Goal: Task Accomplishment & Management: Complete application form

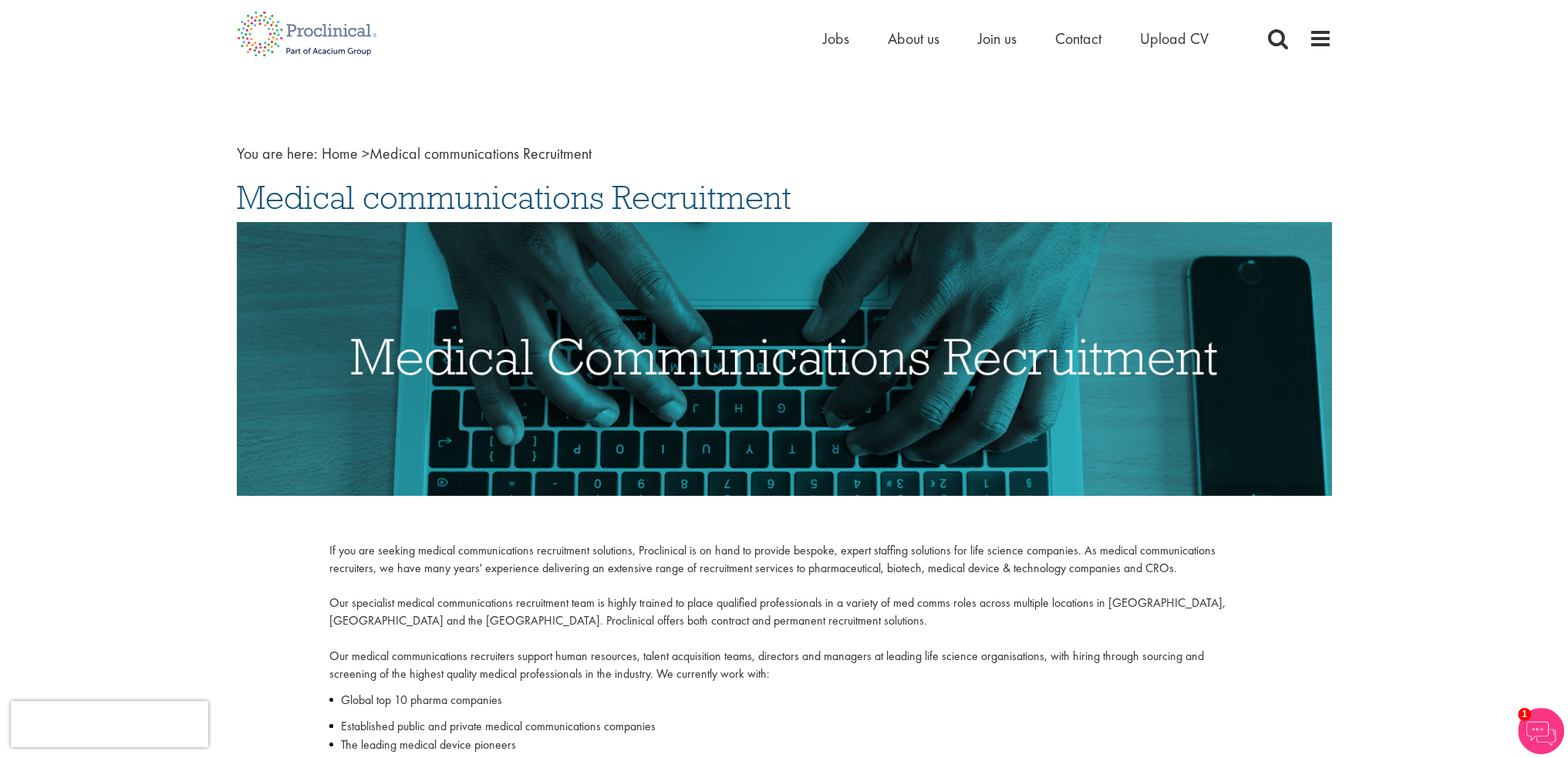
click at [732, 135] on div "You are here: Home > Medical communications Recruitment Medical communications …" at bounding box center [784, 554] width 1118 height 893
click at [1184, 42] on span "Upload CV" at bounding box center [1173, 38] width 68 height 20
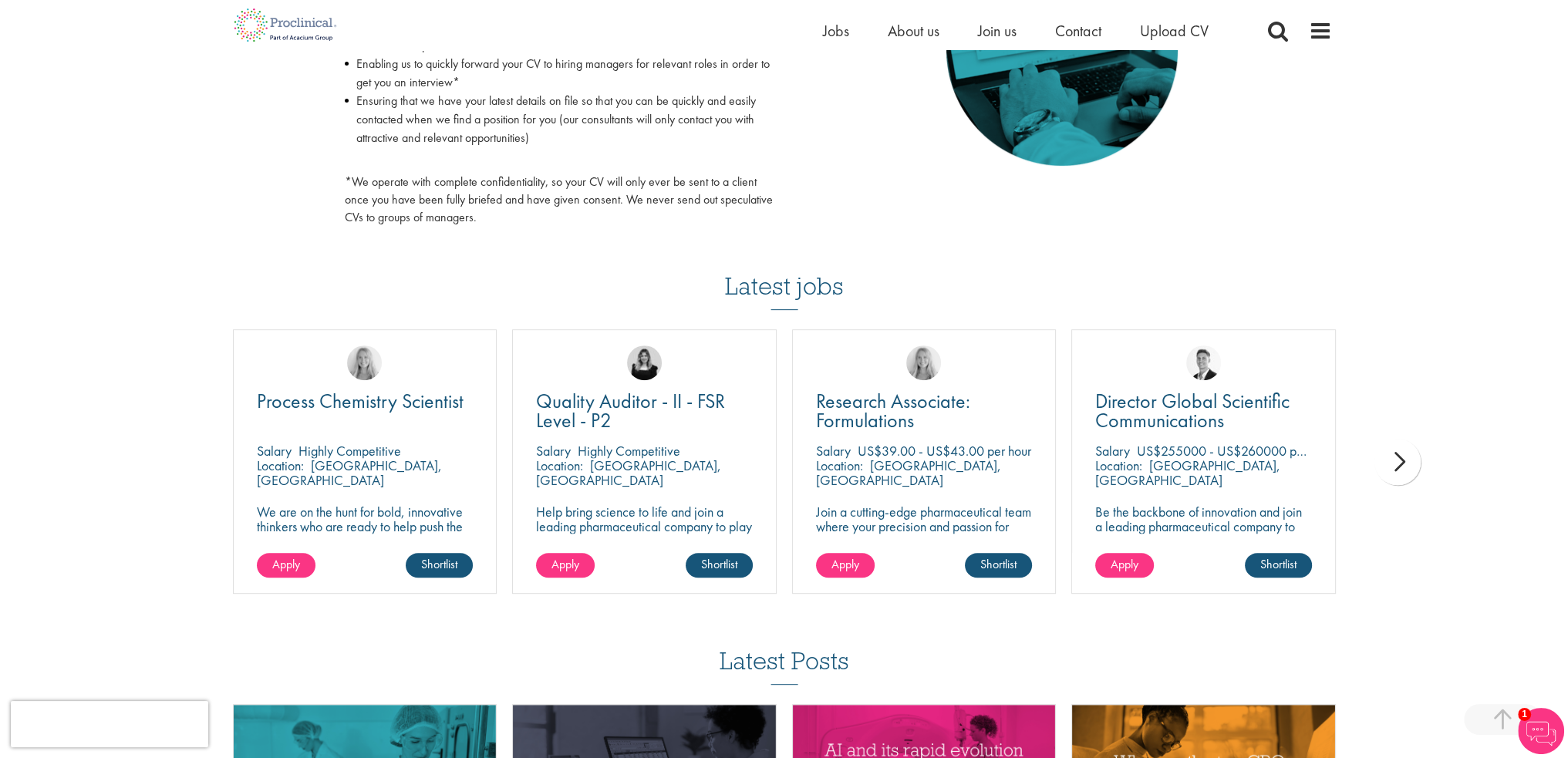
scroll to position [848, 0]
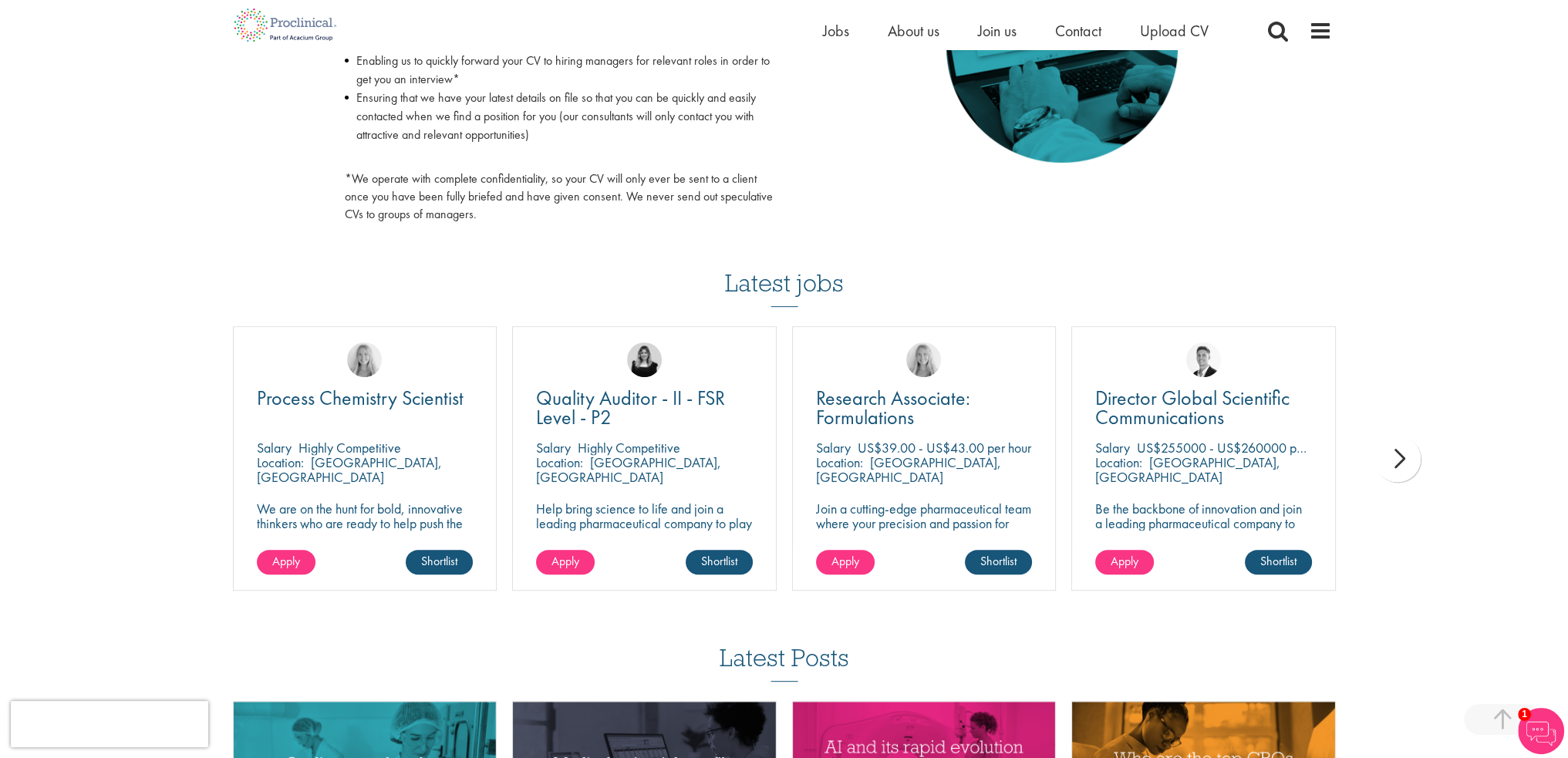
click at [1388, 468] on div "next" at bounding box center [1397, 458] width 46 height 46
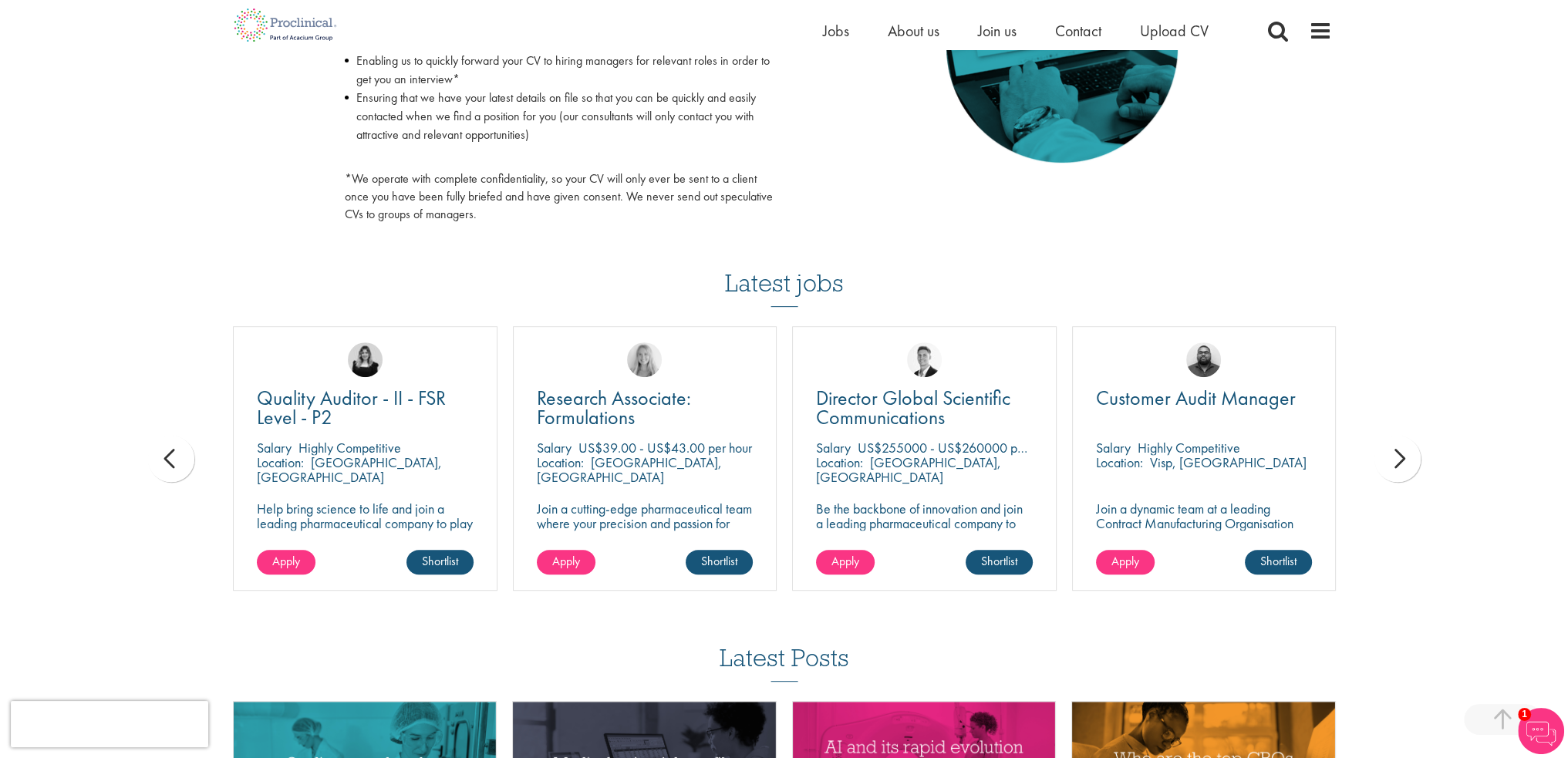
click at [1399, 468] on div "next" at bounding box center [1397, 458] width 46 height 46
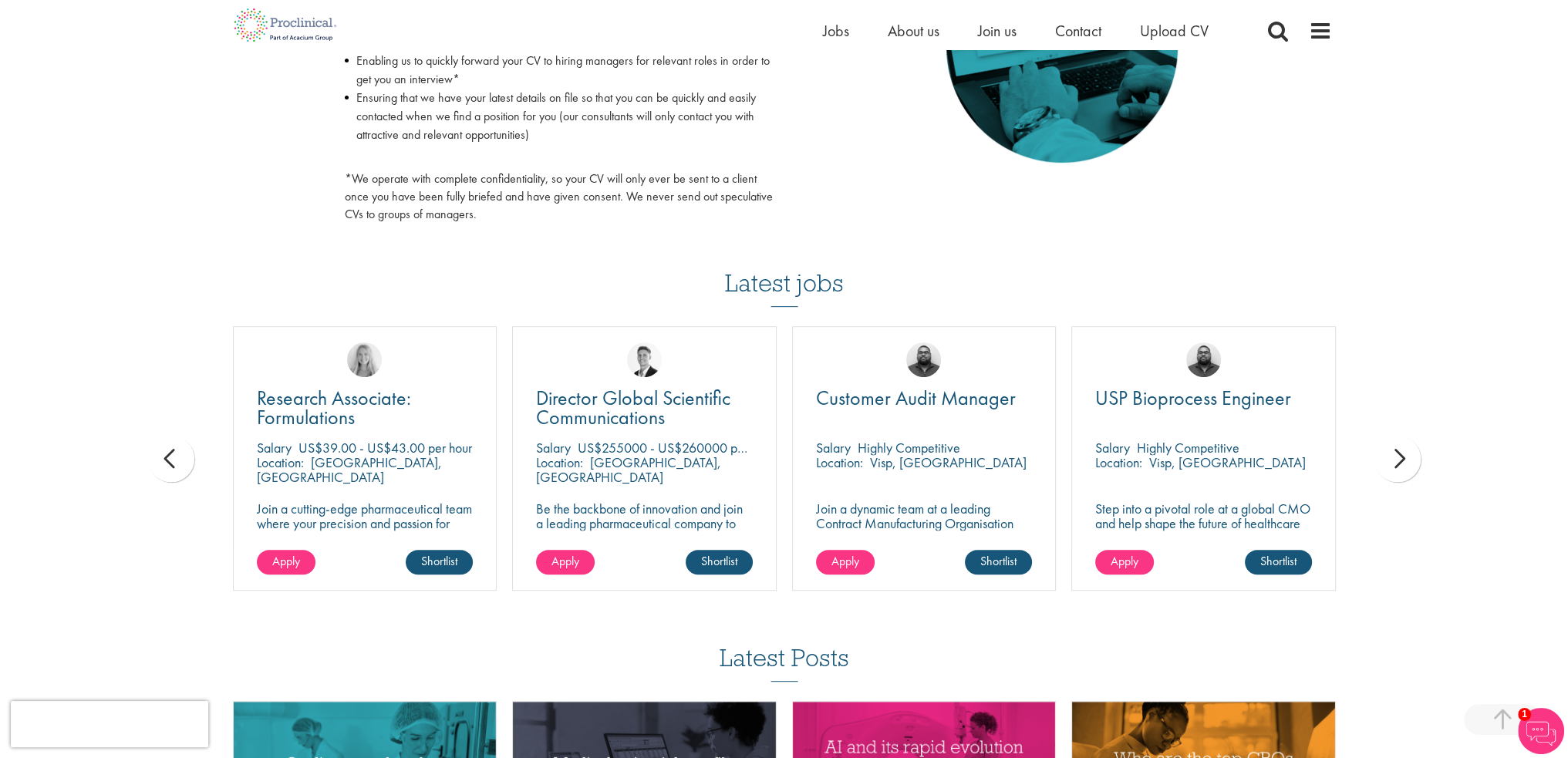
click at [1408, 468] on div "next" at bounding box center [1397, 458] width 46 height 46
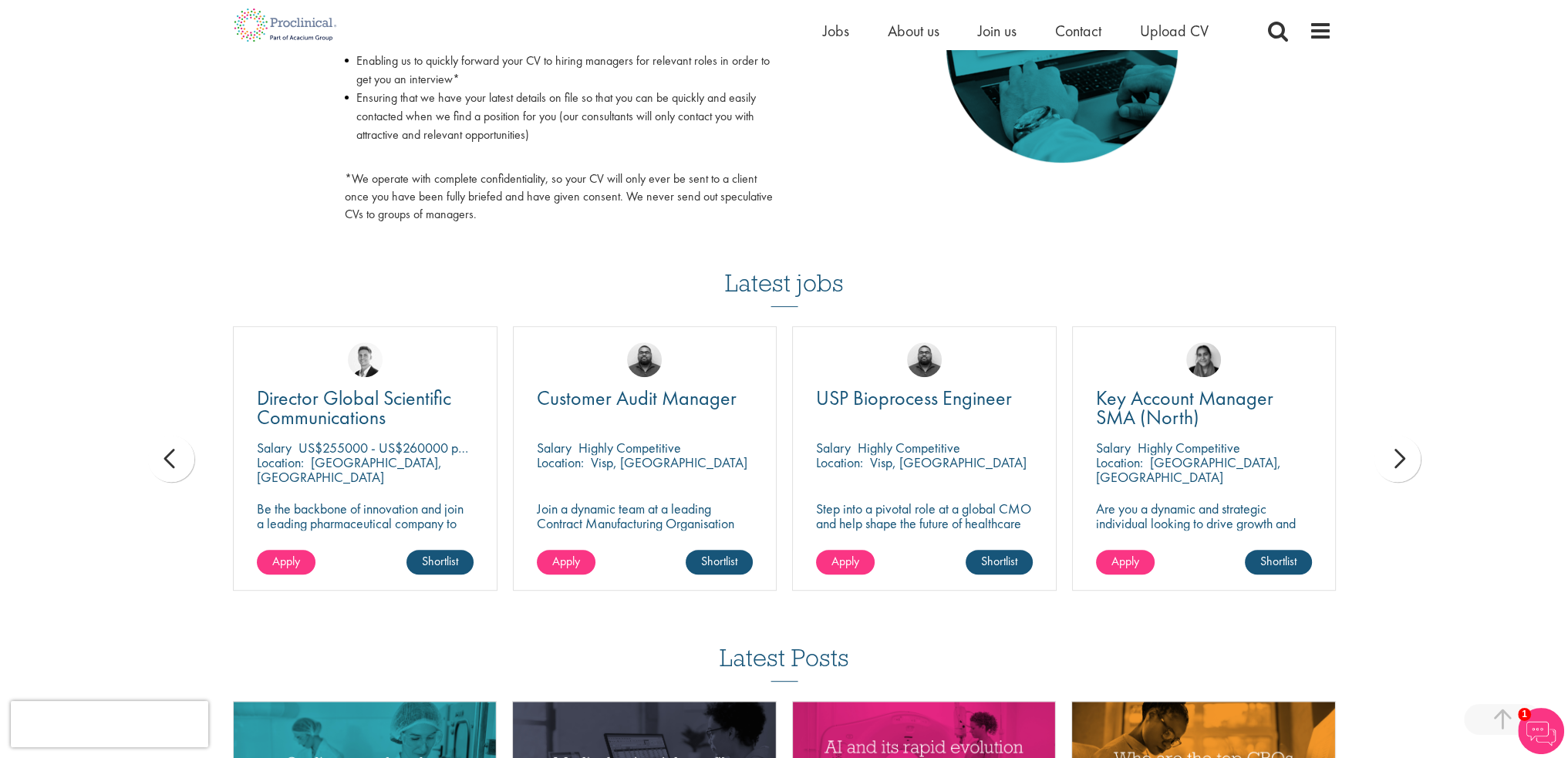
click at [1408, 468] on div "next" at bounding box center [1397, 458] width 46 height 46
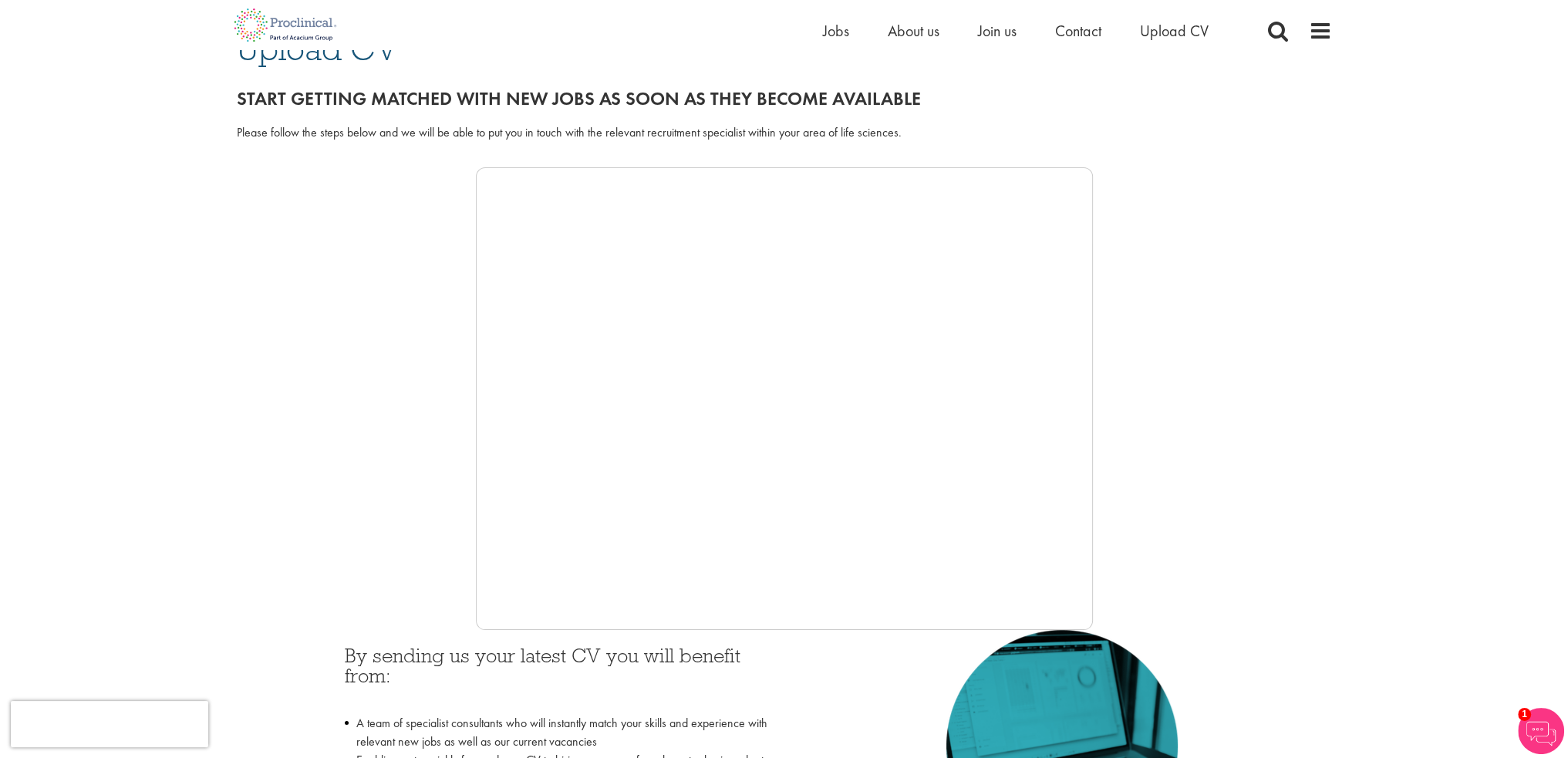
scroll to position [154, 0]
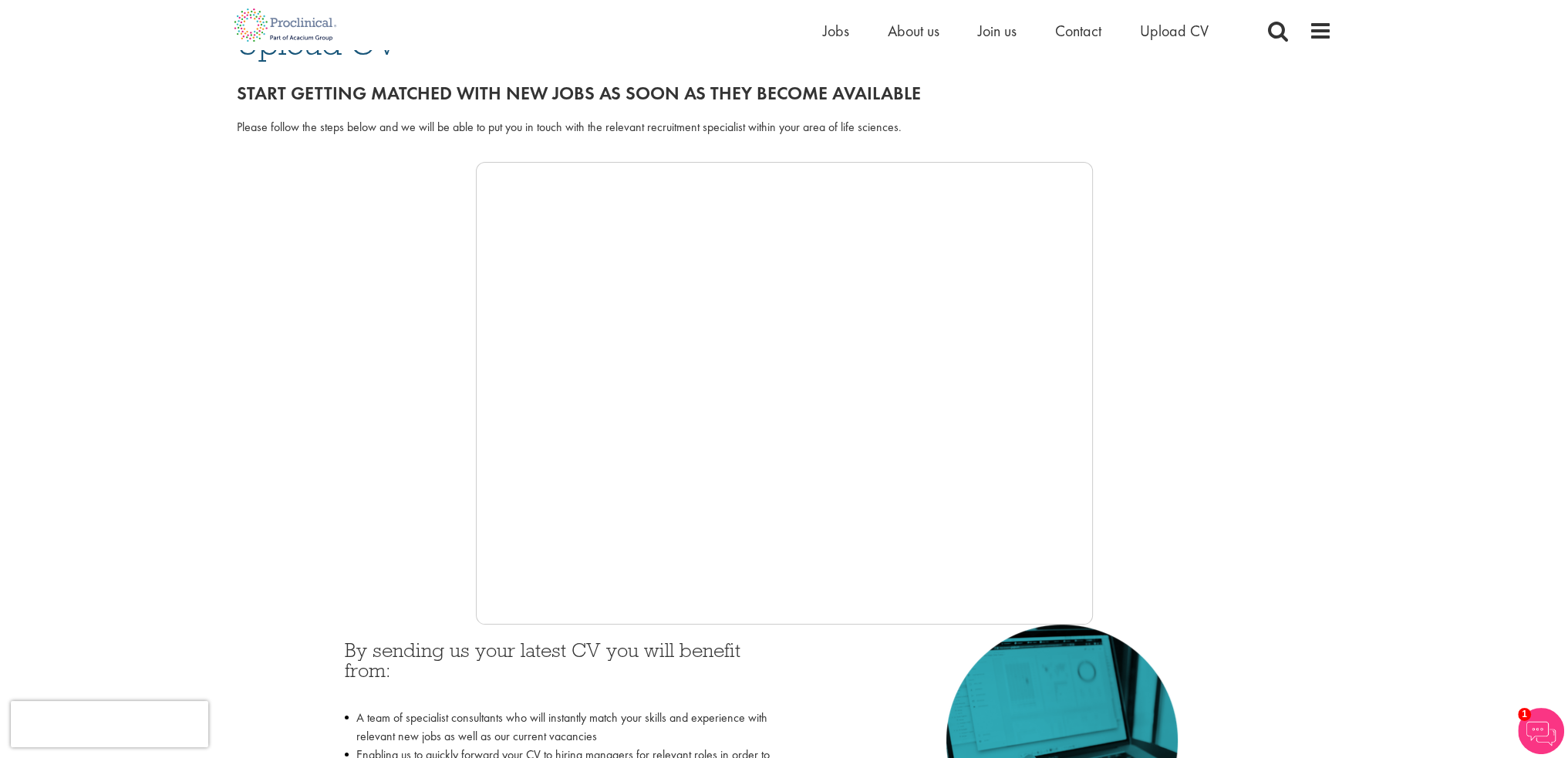
click at [351, 404] on div at bounding box center [784, 393] width 1095 height 463
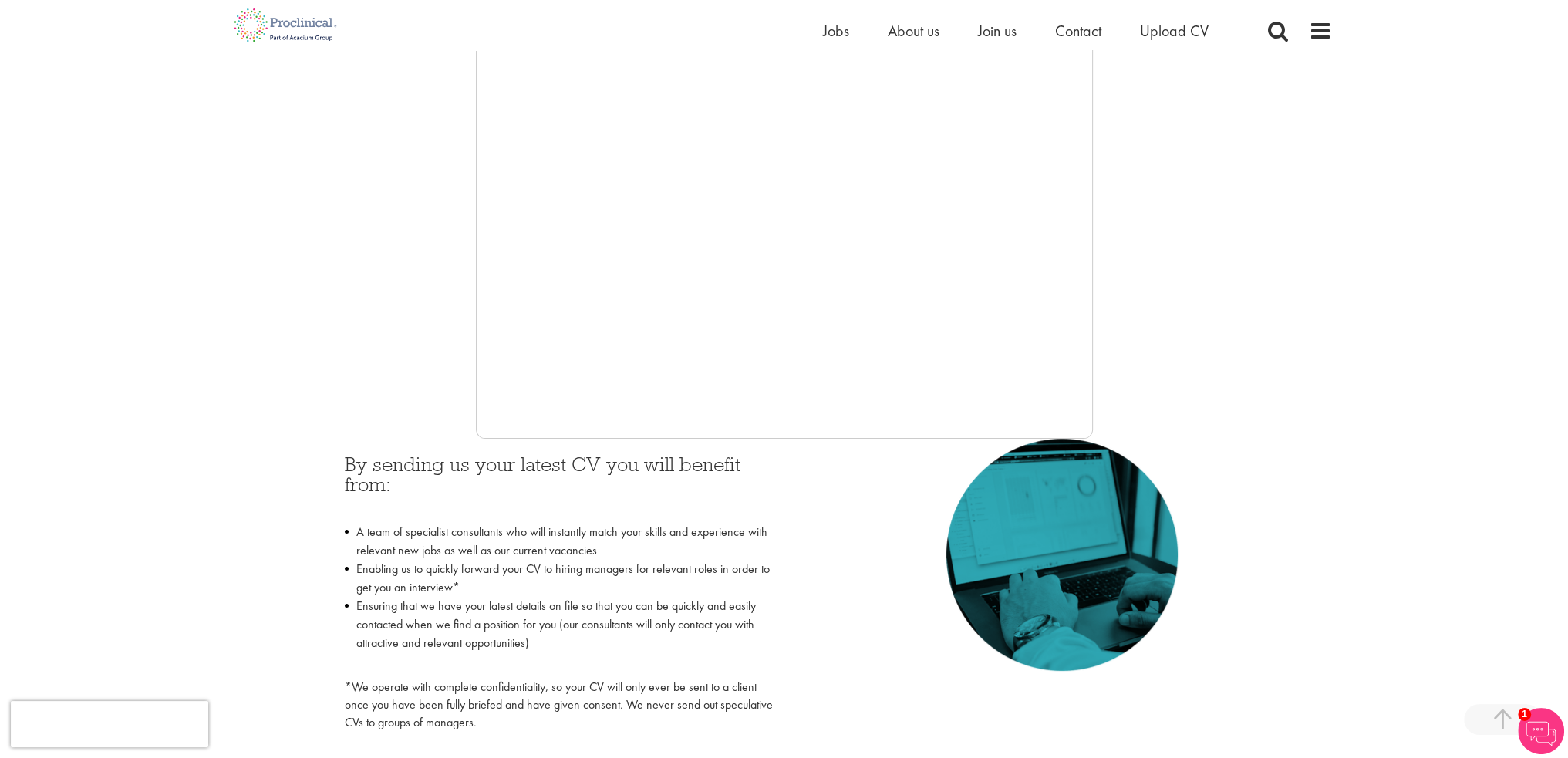
scroll to position [386, 0]
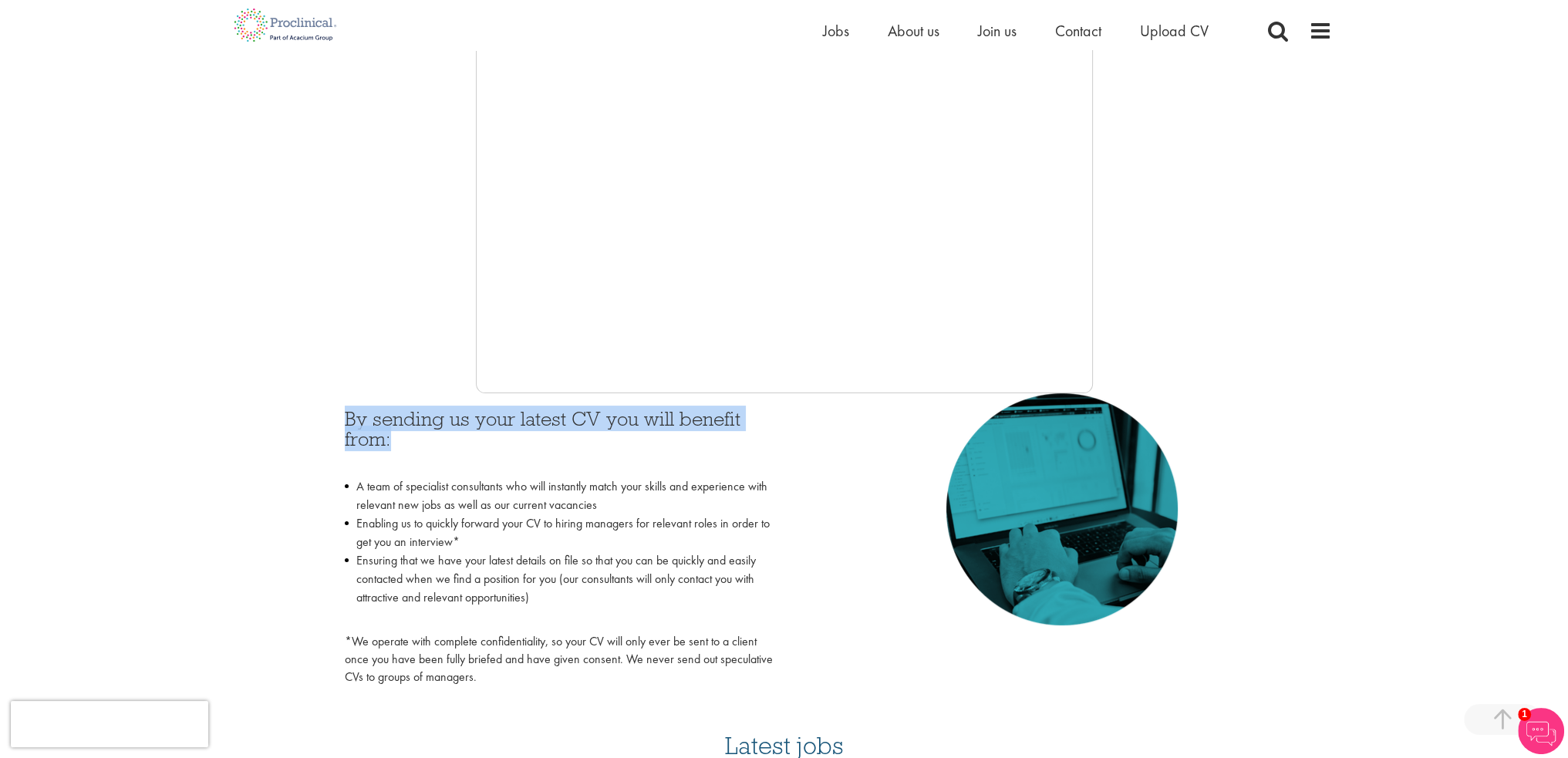
drag, startPoint x: 345, startPoint y: 417, endPoint x: 413, endPoint y: 444, distance: 73.2
click at [413, 444] on h3 "By sending us your latest CV you will benefit from:" at bounding box center [559, 439] width 428 height 61
click at [401, 443] on h3 "By sending us your latest CV you will benefit from:" at bounding box center [559, 439] width 428 height 61
drag, startPoint x: 392, startPoint y: 440, endPoint x: 340, endPoint y: 422, distance: 55.0
click at [340, 422] on div "By sending us your latest CV you will benefit from: A team of specialist consul…" at bounding box center [559, 543] width 451 height 301
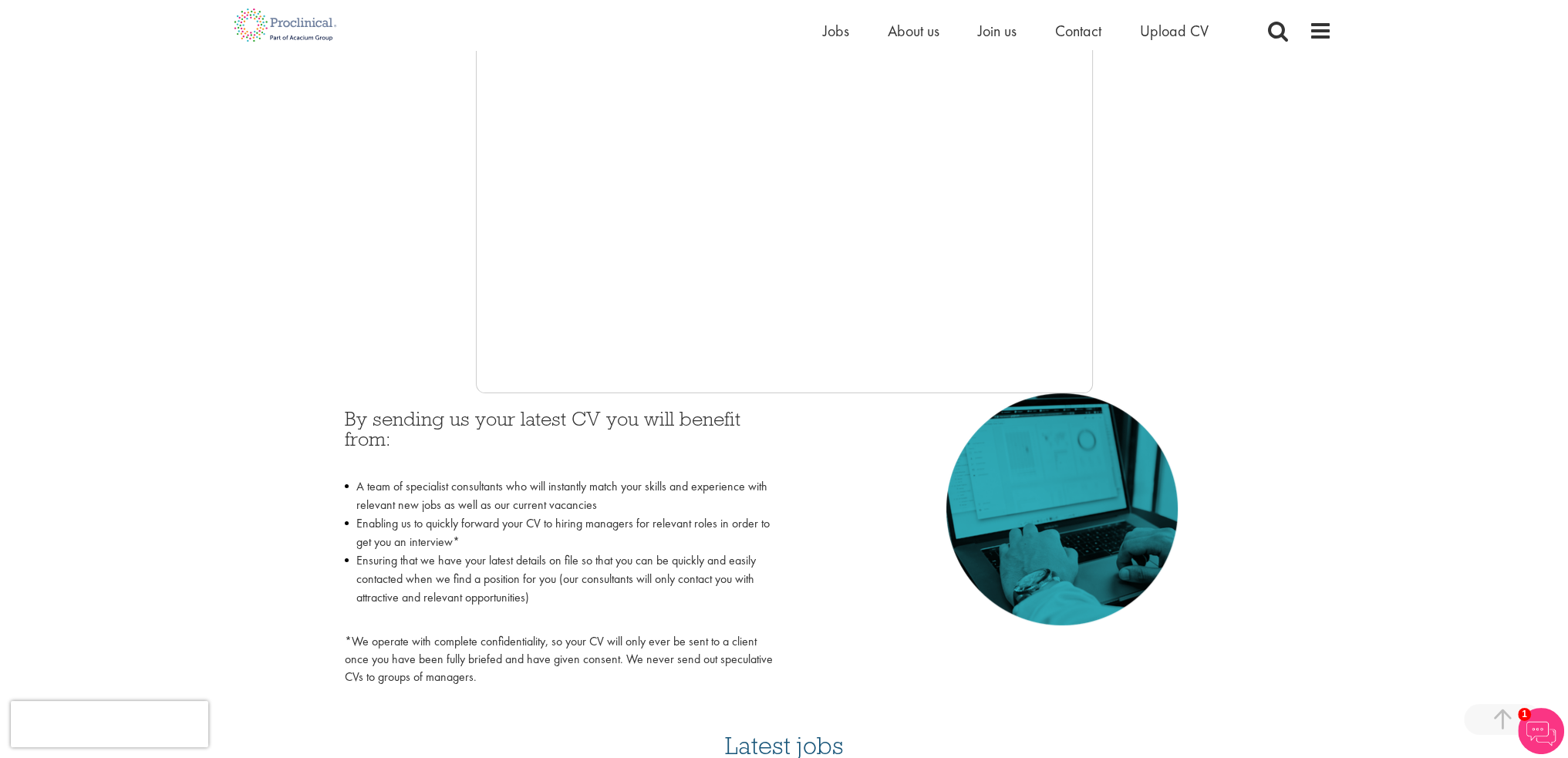
click at [404, 449] on p at bounding box center [559, 459] width 428 height 20
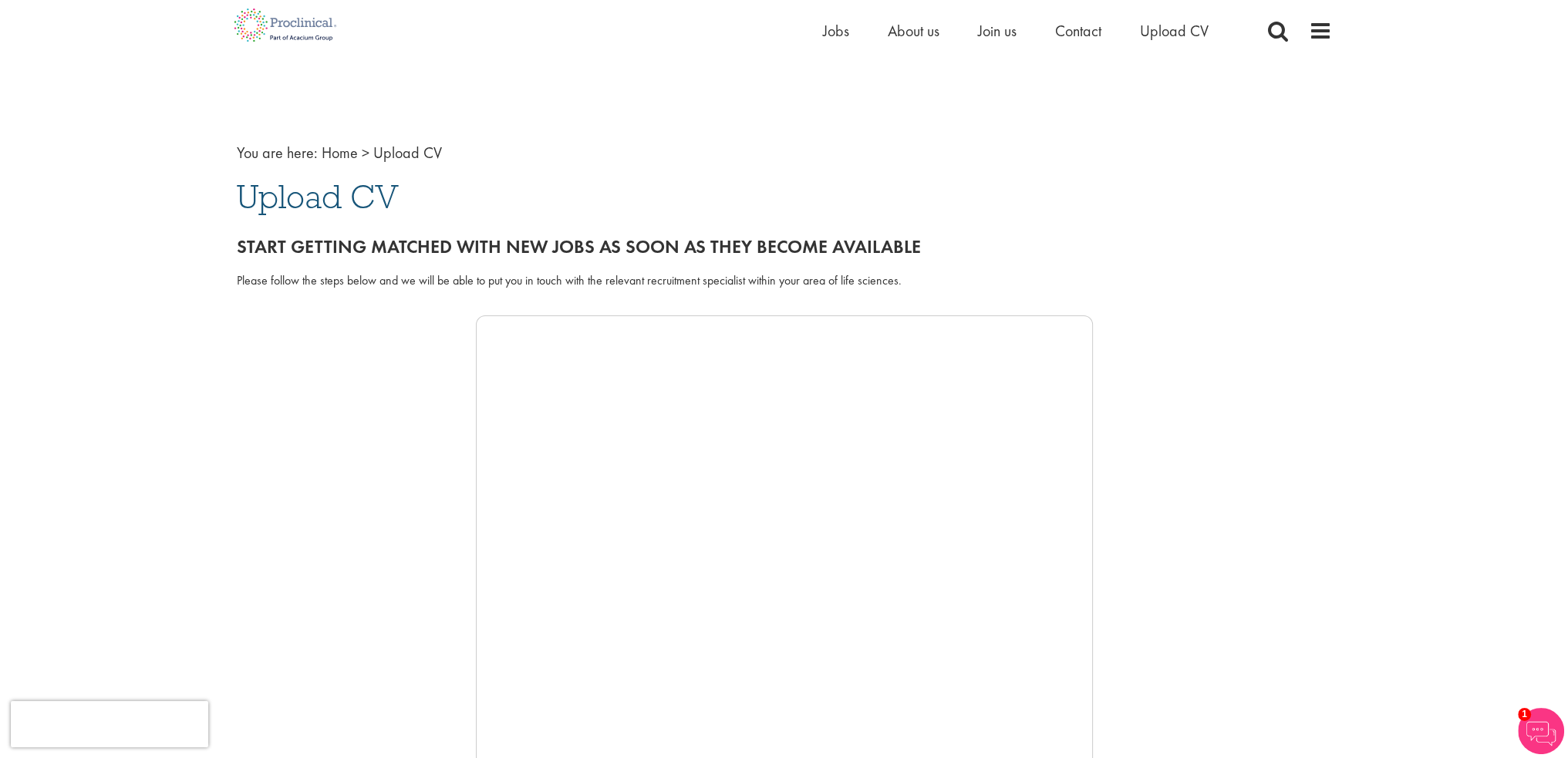
scroll to position [0, 0]
